Goal: Find specific page/section: Find specific page/section

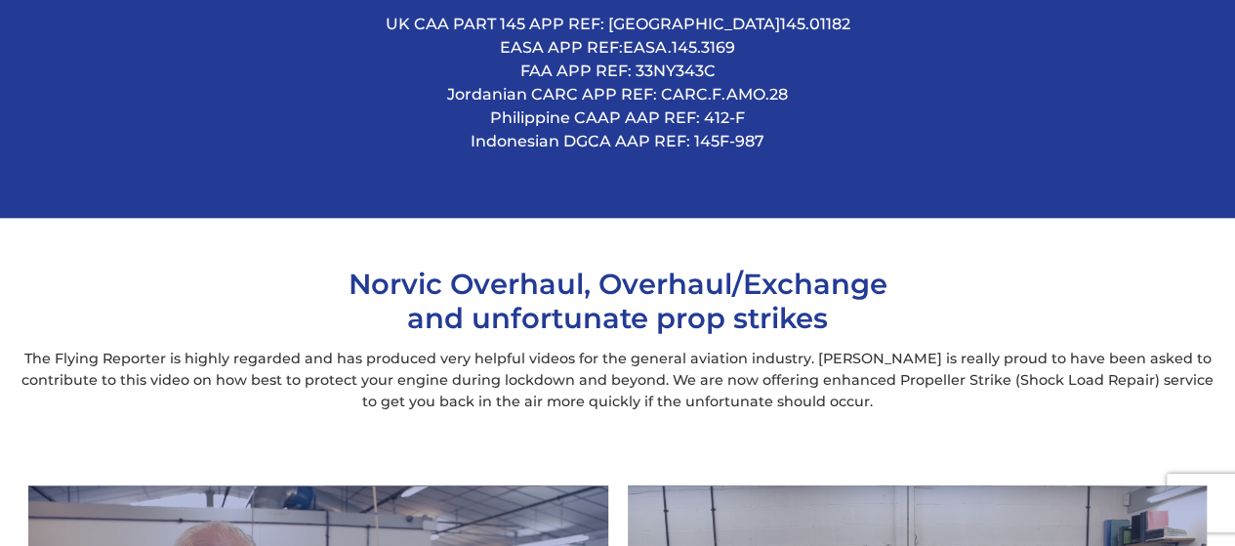
scroll to position [1103, 0]
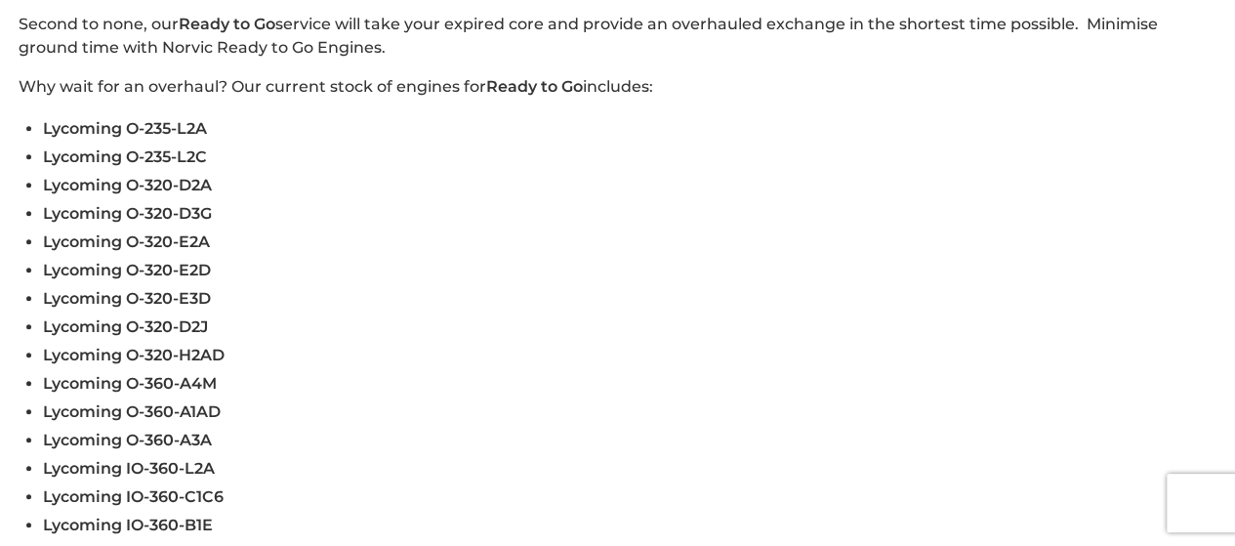
scroll to position [674, 0]
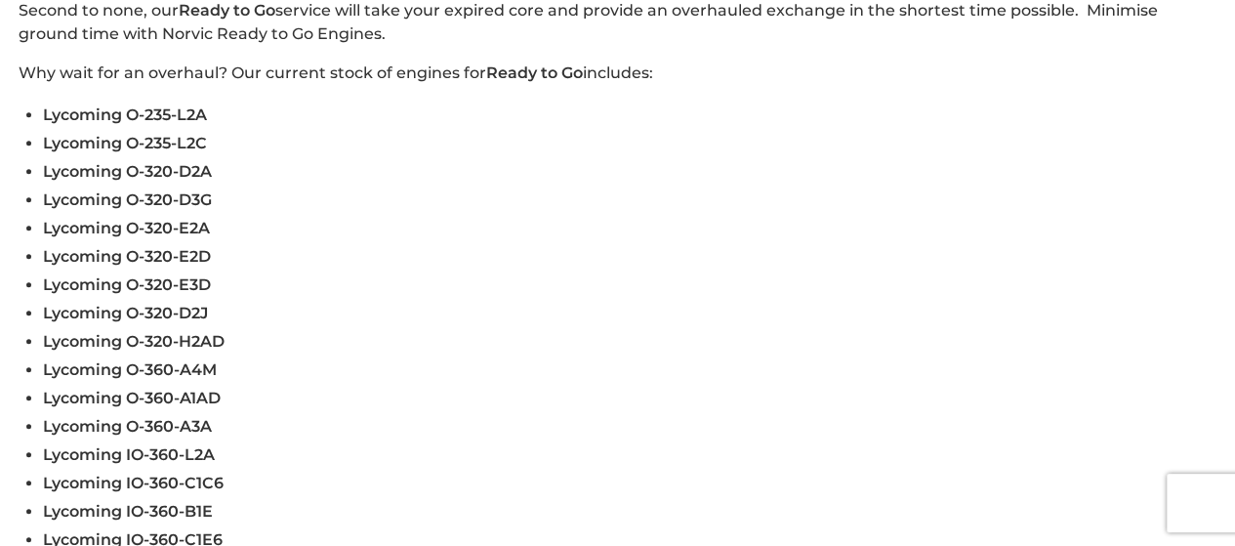
click at [103, 219] on span "Lycoming O-320-E2A" at bounding box center [126, 228] width 167 height 19
click at [115, 219] on span "Lycoming O-320-E2A" at bounding box center [126, 228] width 167 height 19
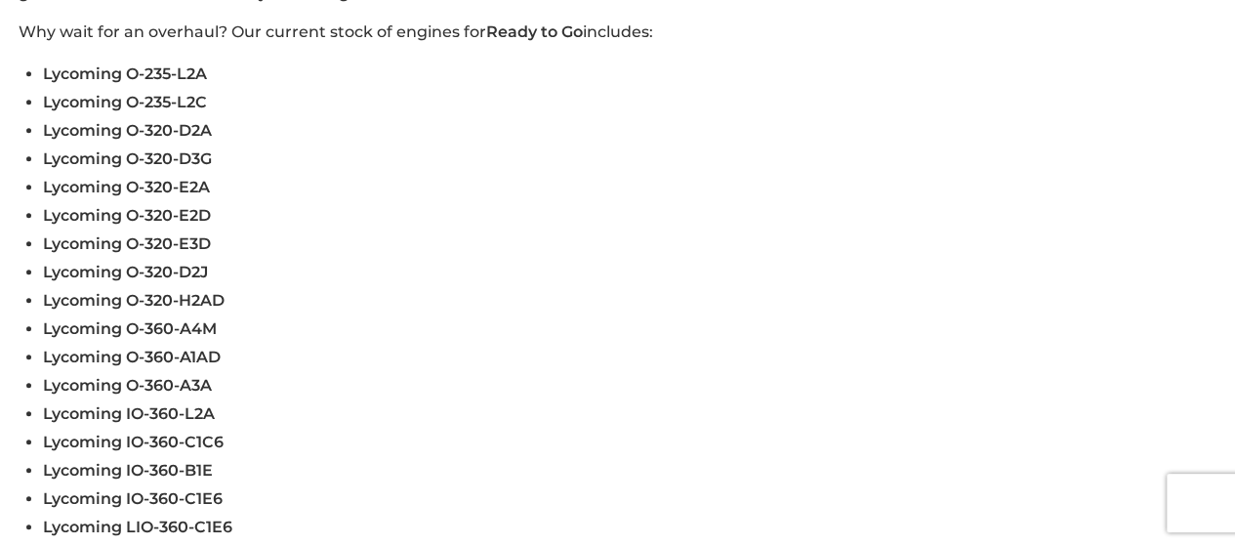
scroll to position [711, 0]
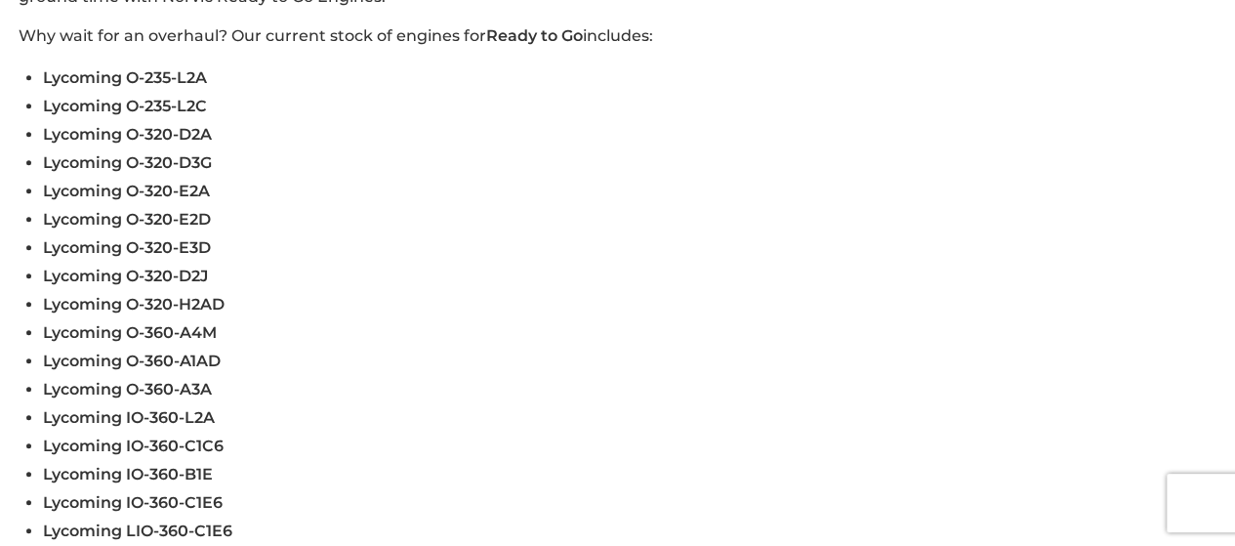
click at [149, 182] on span "Lycoming O-320-E2A" at bounding box center [126, 191] width 167 height 19
click at [82, 182] on span "Lycoming O-320-E2A" at bounding box center [126, 191] width 167 height 19
click at [99, 210] on span "Lycoming O-320-E2D" at bounding box center [127, 219] width 168 height 19
click at [163, 205] on li "Lycoming O-320-E2D" at bounding box center [629, 219] width 1173 height 28
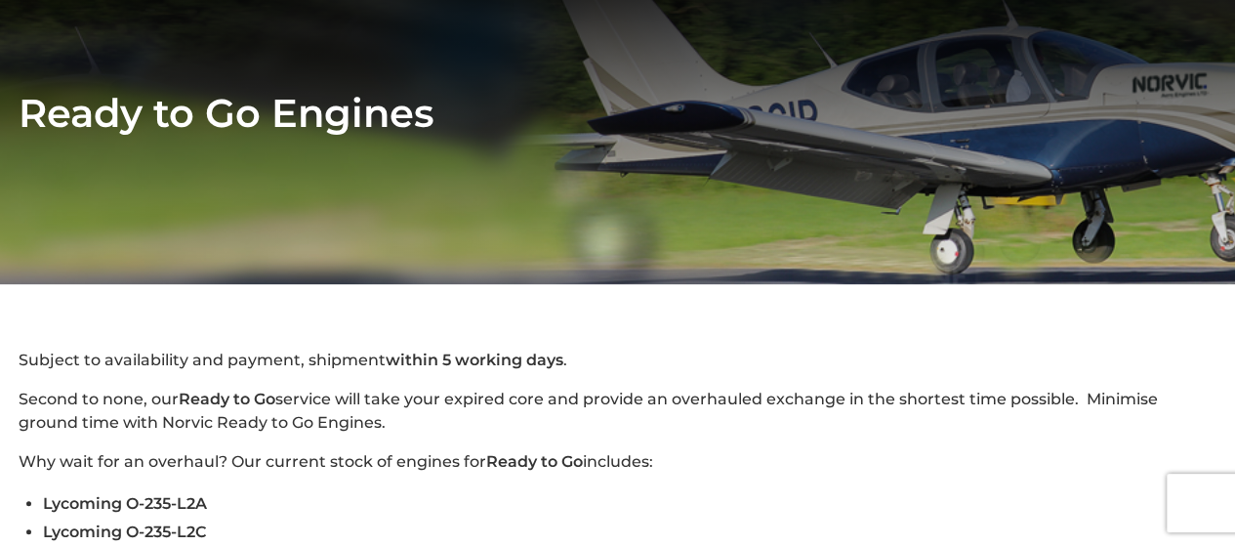
scroll to position [0, 0]
